Goal: Task Accomplishment & Management: Manage account settings

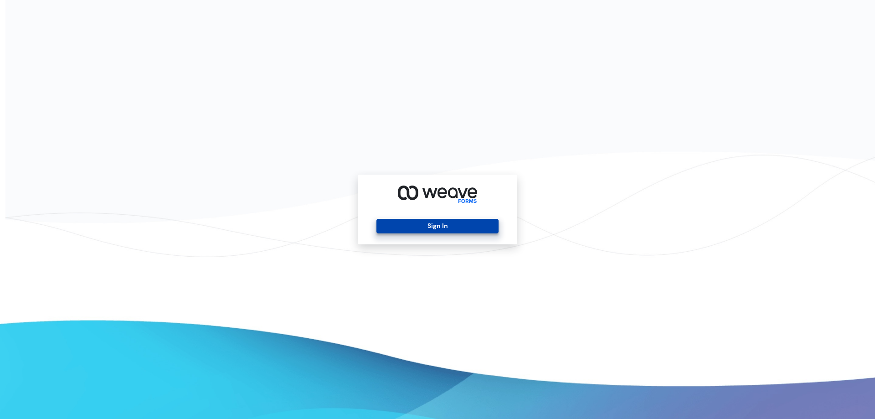
click at [428, 227] on button "Sign In" at bounding box center [437, 226] width 122 height 15
